Goal: Task Accomplishment & Management: Manage account settings

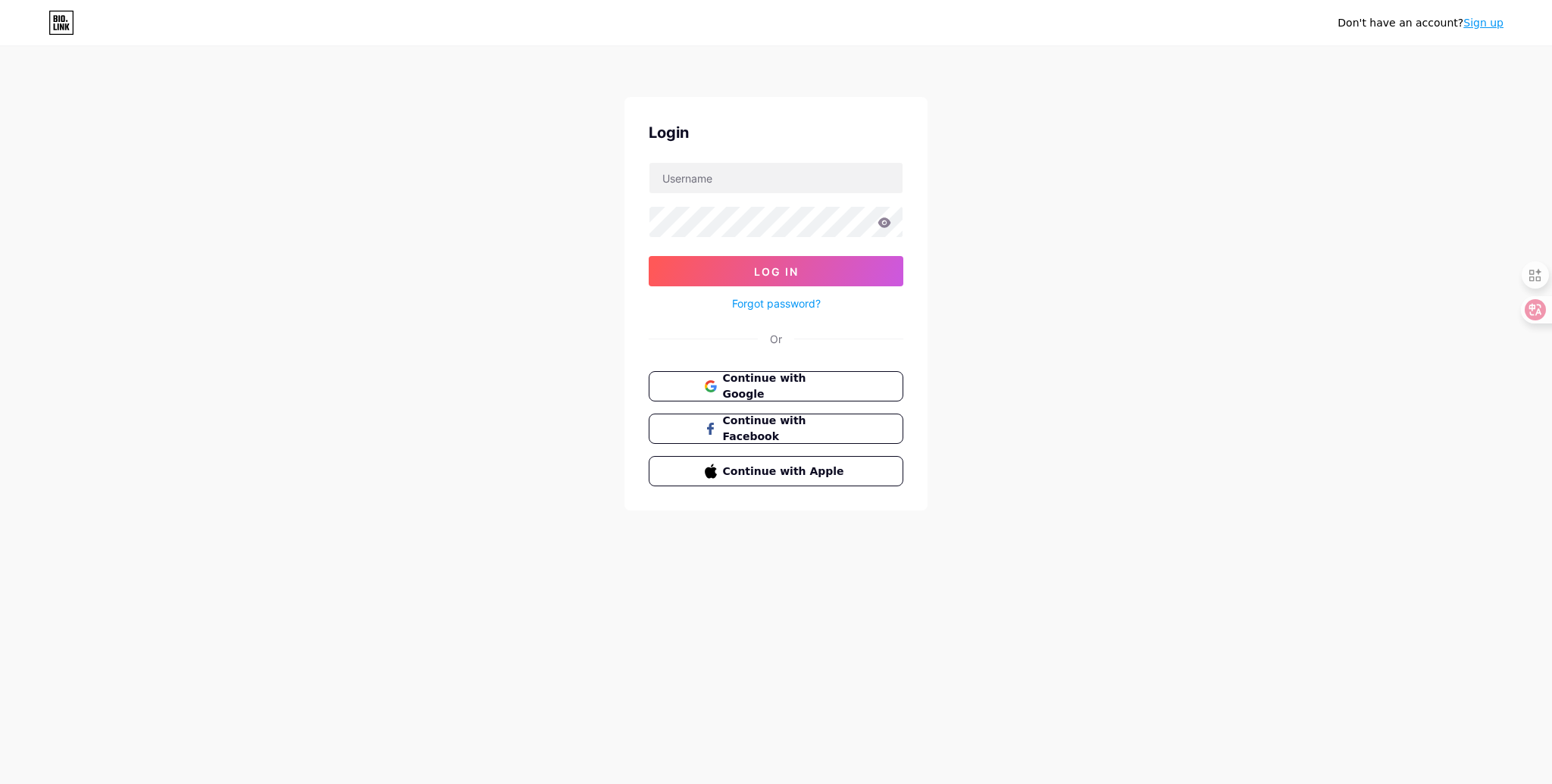
click at [674, 181] on input "text" at bounding box center [776, 178] width 253 height 30
type input "[EMAIL_ADDRESS][DOMAIN_NAME]"
click at [649, 256] on button "Log In" at bounding box center [776, 271] width 255 height 30
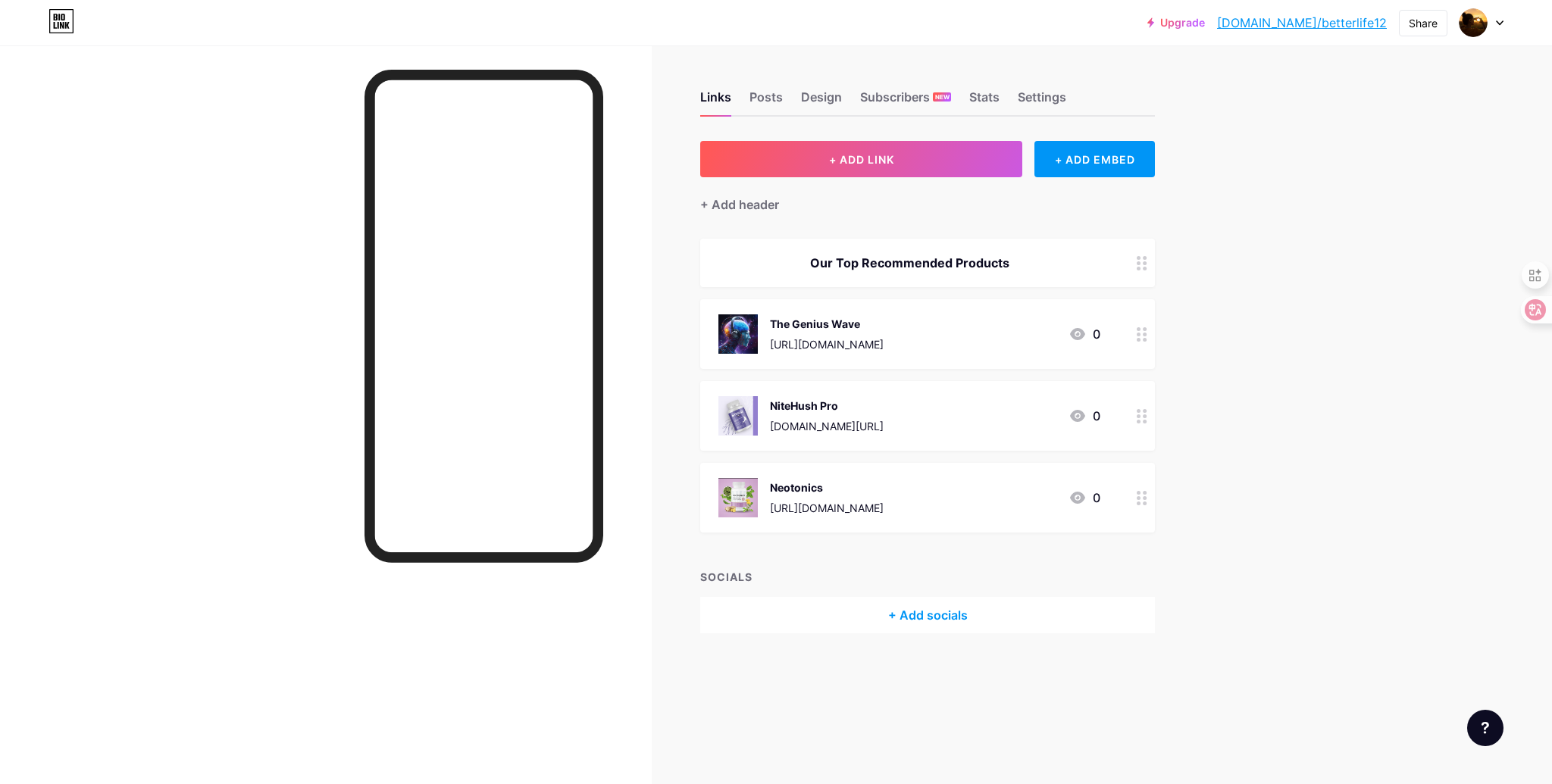
click at [1500, 21] on icon at bounding box center [1500, 23] width 7 height 5
click at [1364, 173] on link "Account settings" at bounding box center [1409, 171] width 188 height 41
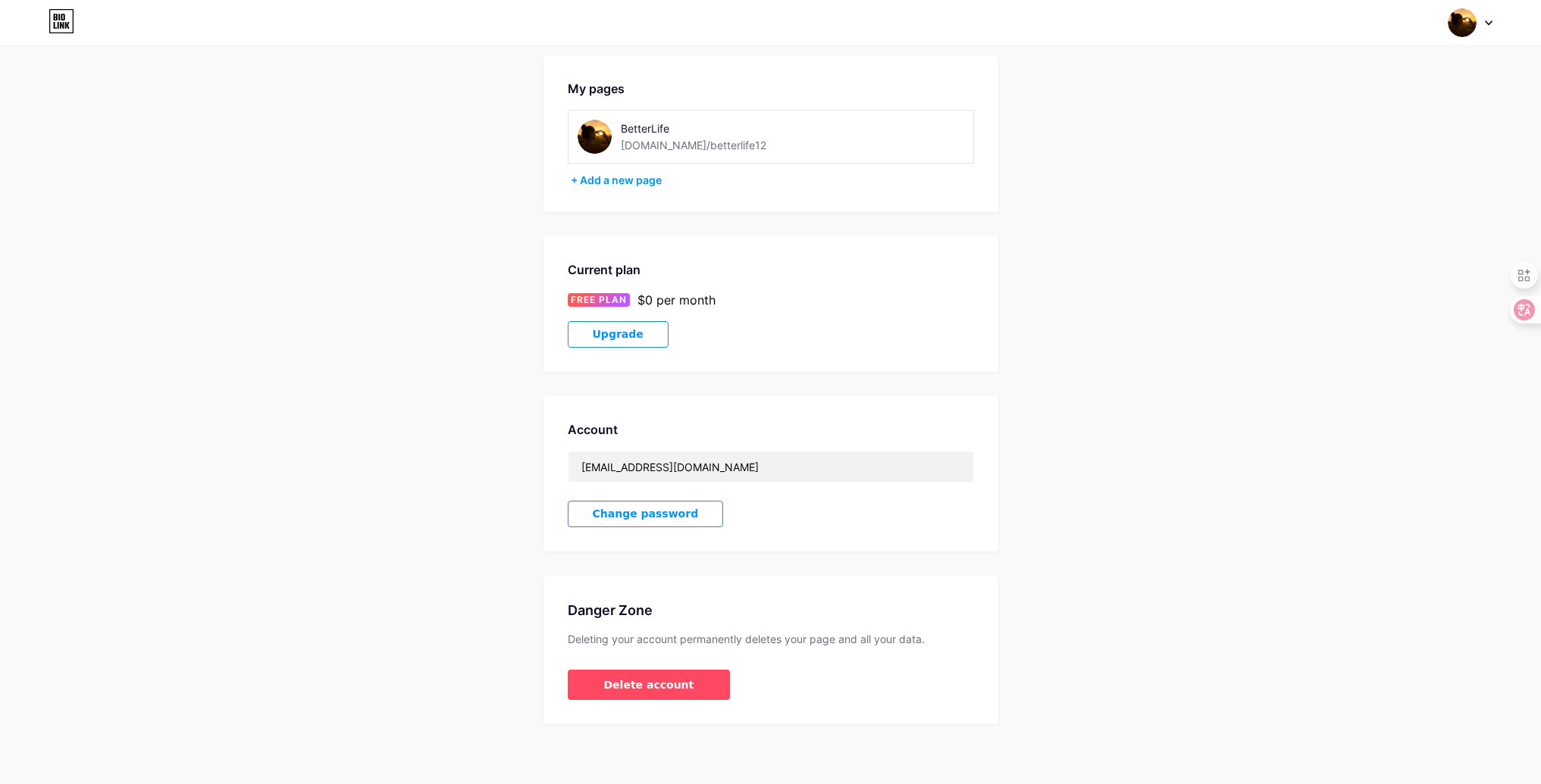
scroll to position [61, 0]
click at [621, 693] on button "Delete account" at bounding box center [649, 684] width 163 height 30
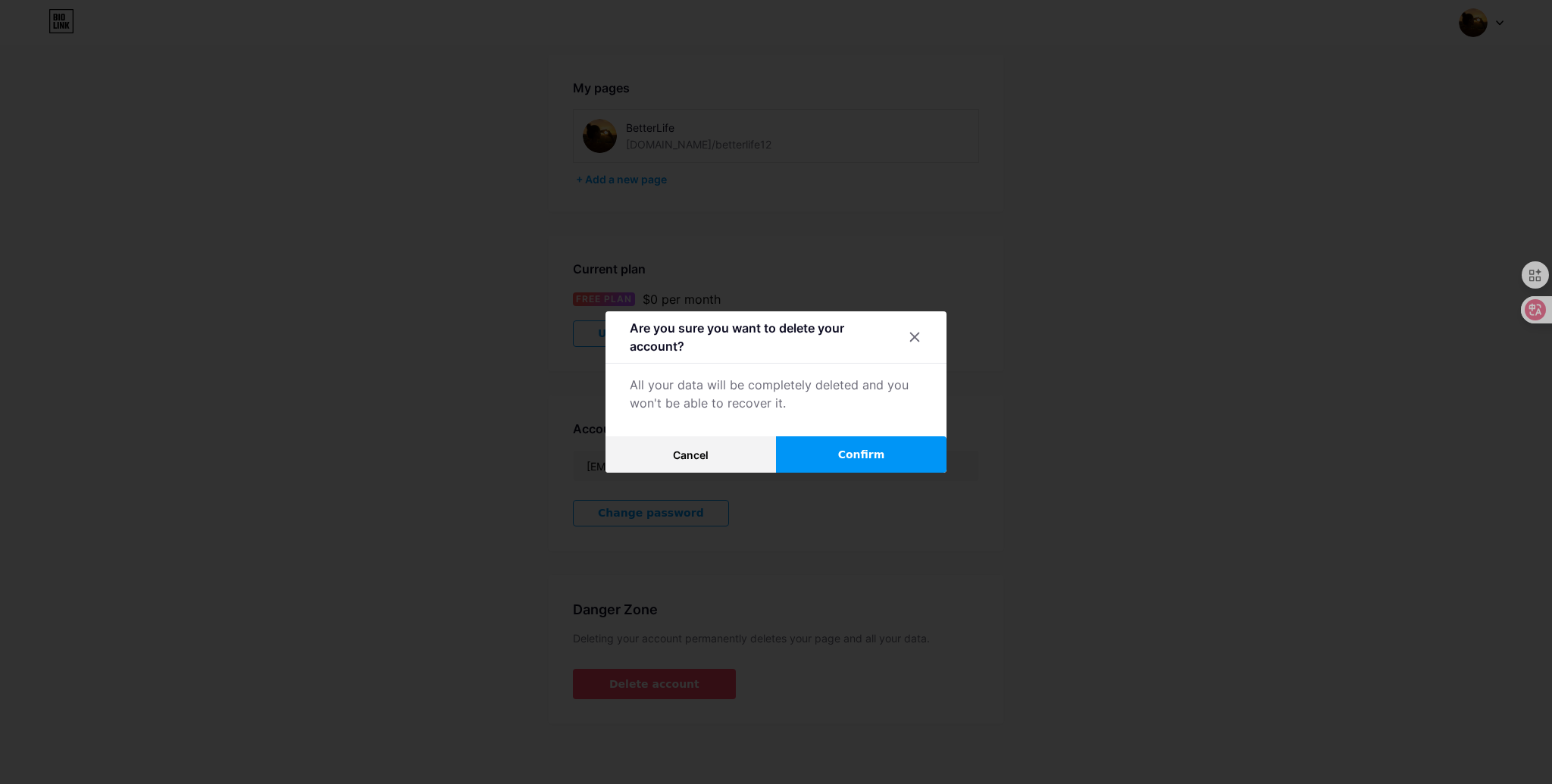
click at [818, 449] on button "Confirm" at bounding box center [861, 454] width 171 height 37
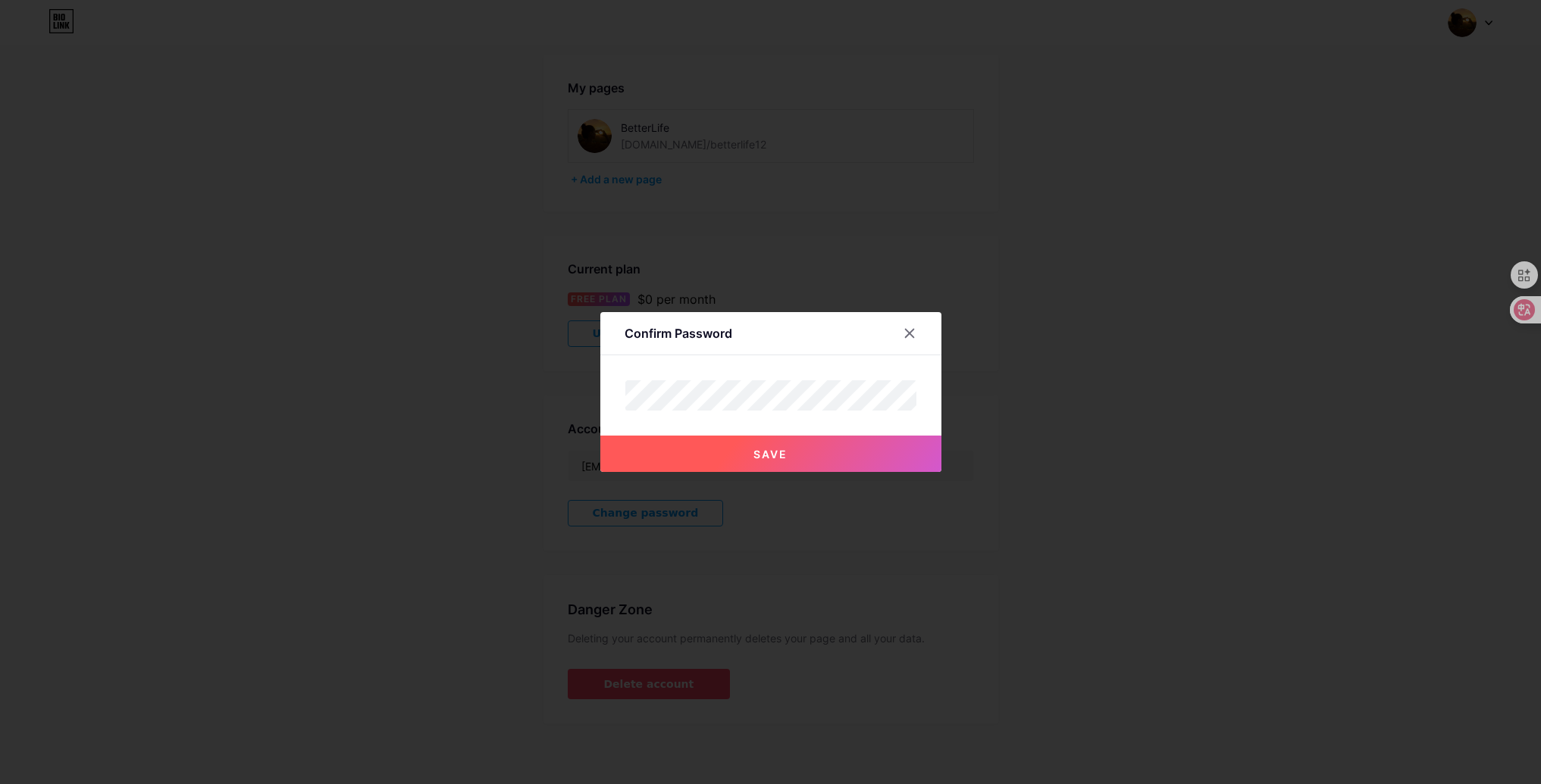
click at [787, 456] on button "Save" at bounding box center [771, 454] width 341 height 37
